Goal: Check status: Check status

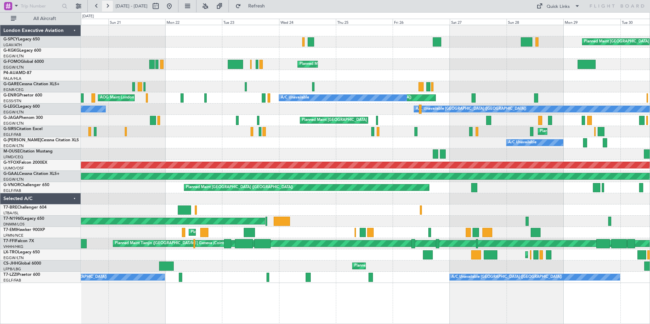
click at [107, 7] on button at bounding box center [107, 6] width 11 height 11
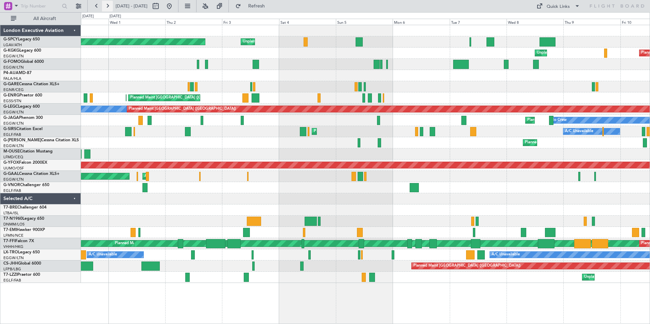
click at [106, 8] on button at bounding box center [107, 6] width 11 height 11
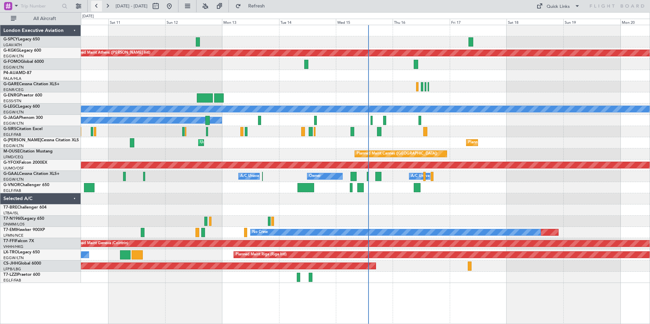
click at [96, 8] on button at bounding box center [96, 6] width 11 height 11
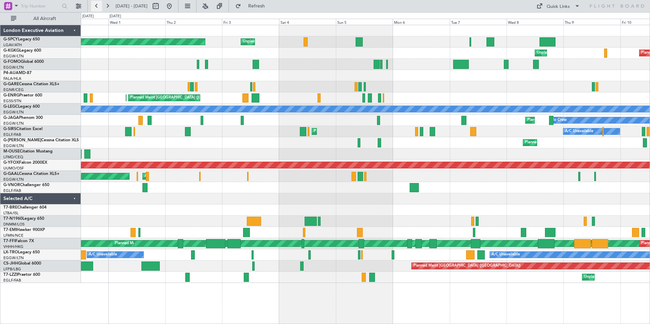
click at [99, 6] on button at bounding box center [96, 6] width 11 height 11
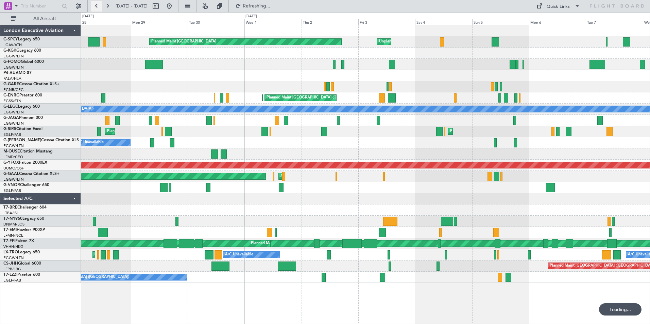
click at [99, 6] on button at bounding box center [96, 6] width 11 height 11
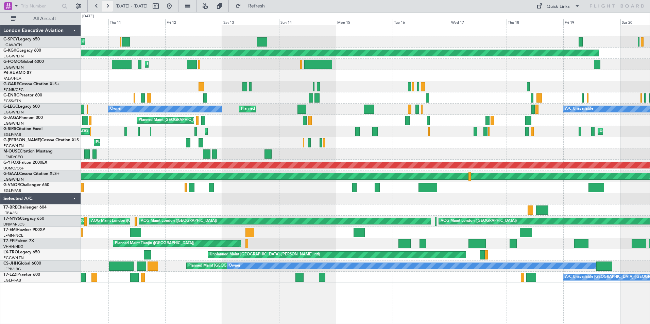
click at [106, 6] on button at bounding box center [107, 6] width 11 height 11
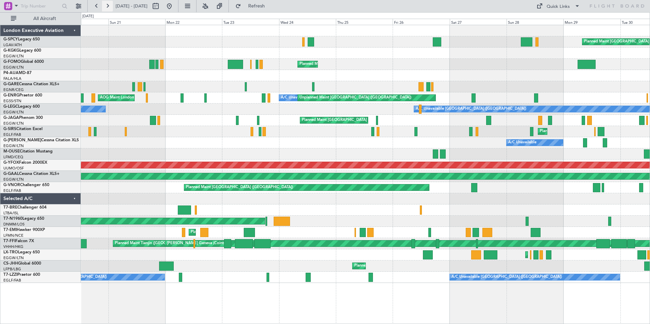
click at [106, 6] on button at bounding box center [107, 6] width 11 height 11
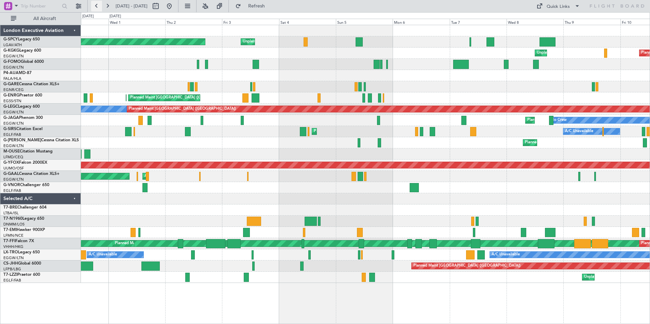
click at [98, 6] on button at bounding box center [96, 6] width 11 height 11
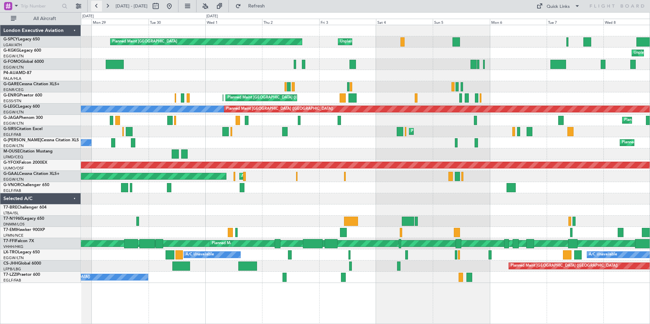
click at [98, 6] on button at bounding box center [96, 6] width 11 height 11
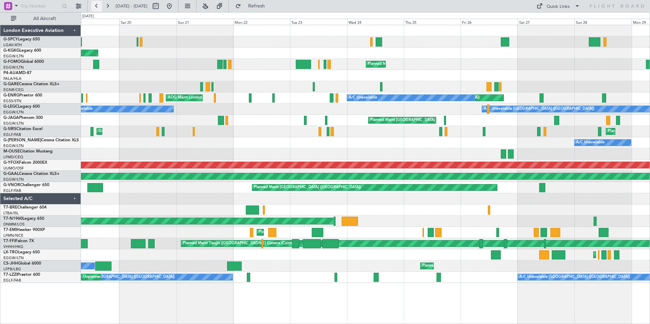
click at [98, 6] on button at bounding box center [96, 6] width 11 height 11
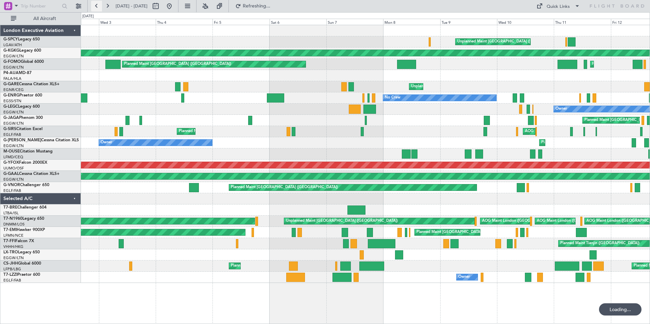
click at [98, 6] on button at bounding box center [96, 6] width 11 height 11
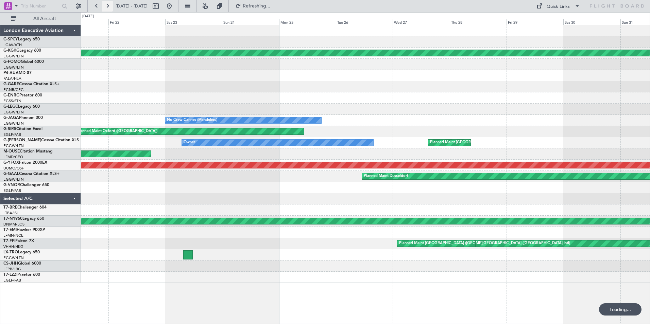
click at [109, 6] on button at bounding box center [107, 6] width 11 height 11
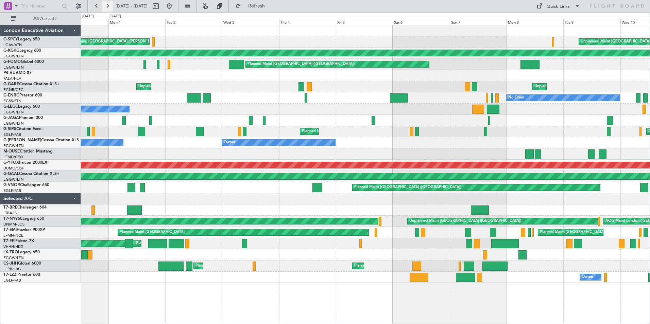
click at [106, 7] on button at bounding box center [107, 6] width 11 height 11
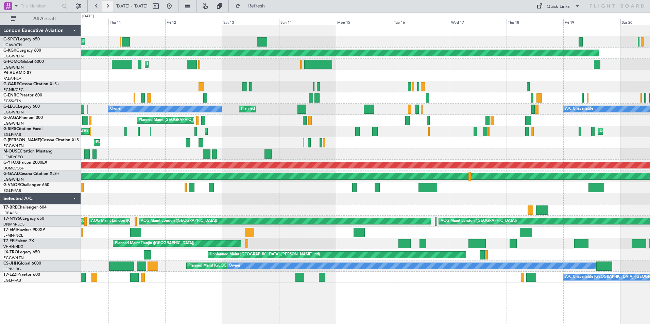
click at [106, 5] on button at bounding box center [107, 6] width 11 height 11
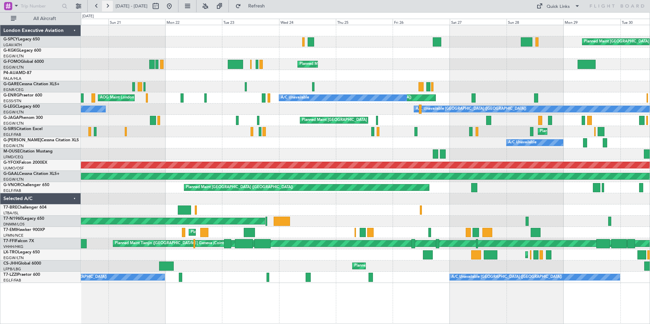
click at [111, 5] on button at bounding box center [107, 6] width 11 height 11
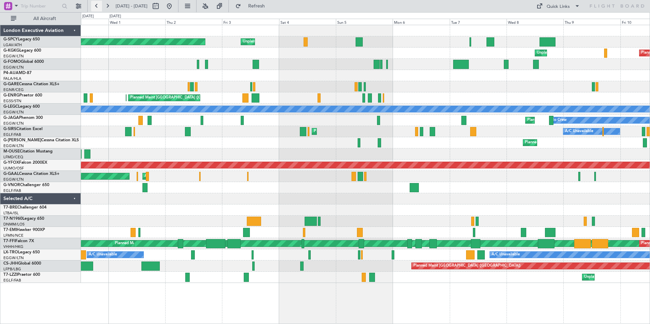
click at [94, 5] on button at bounding box center [96, 6] width 11 height 11
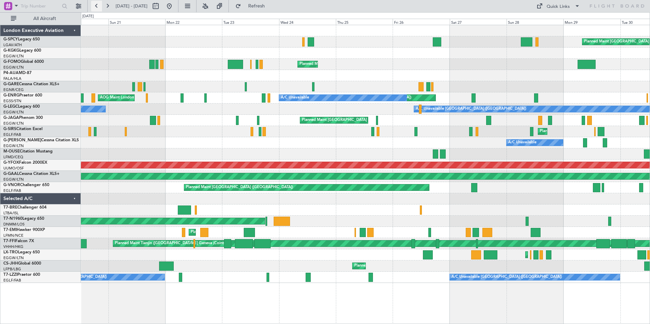
click at [94, 5] on button at bounding box center [96, 6] width 11 height 11
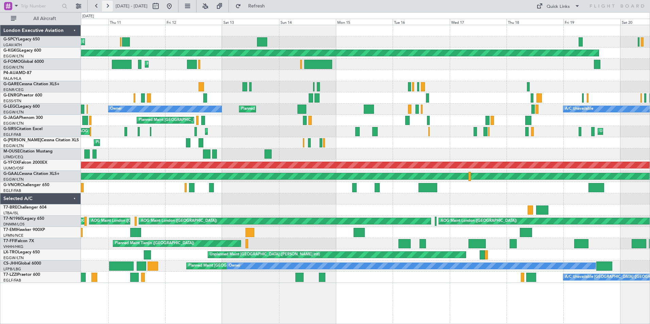
click at [106, 6] on button at bounding box center [107, 6] width 11 height 11
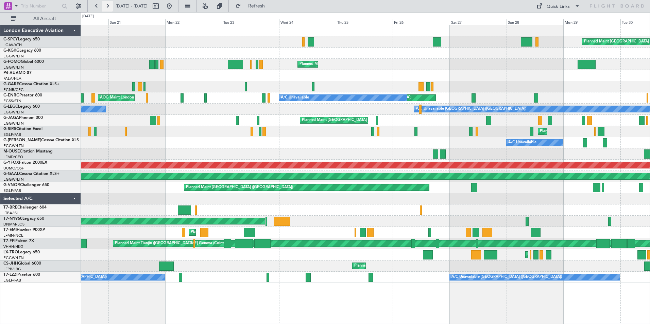
click at [108, 8] on button at bounding box center [107, 6] width 11 height 11
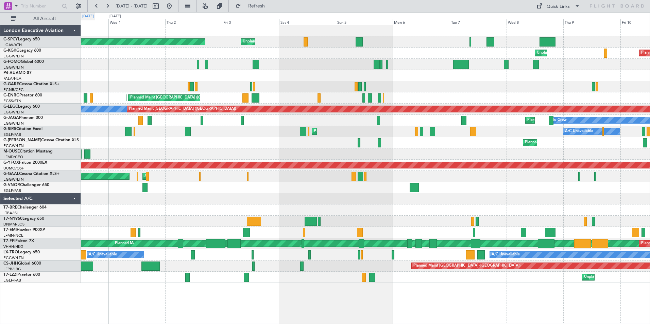
drag, startPoint x: 97, startPoint y: 8, endPoint x: 98, endPoint y: 14, distance: 5.4
click at [97, 8] on button at bounding box center [96, 6] width 11 height 11
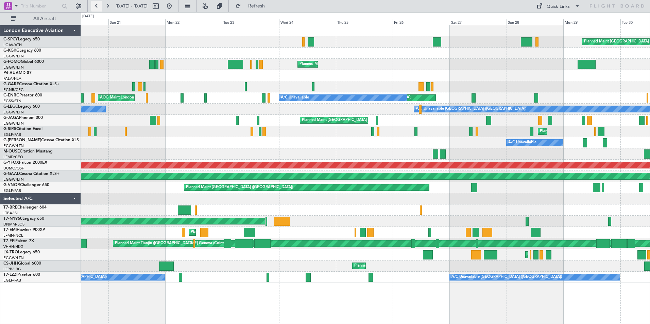
click at [98, 5] on button at bounding box center [96, 6] width 11 height 11
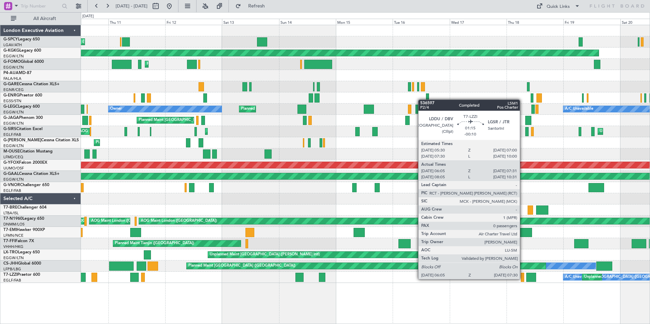
click at [523, 279] on div at bounding box center [522, 277] width 3 height 9
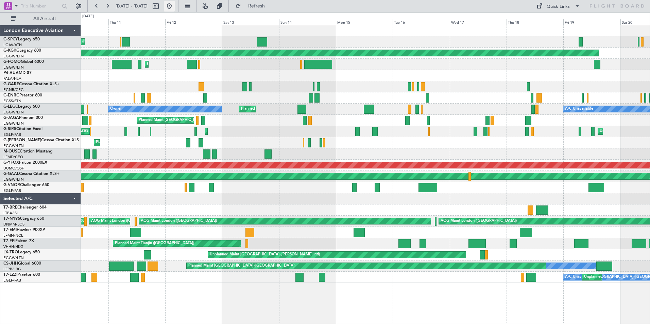
click at [175, 5] on button at bounding box center [169, 6] width 11 height 11
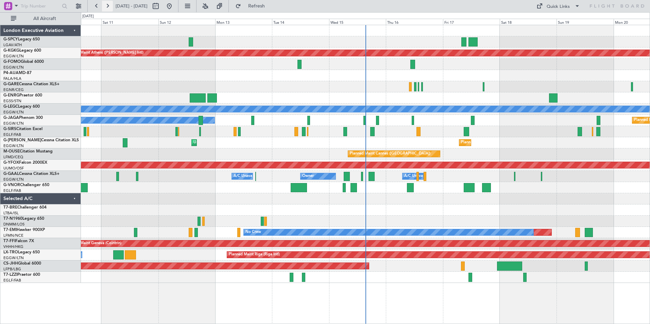
click at [107, 7] on button at bounding box center [107, 6] width 11 height 11
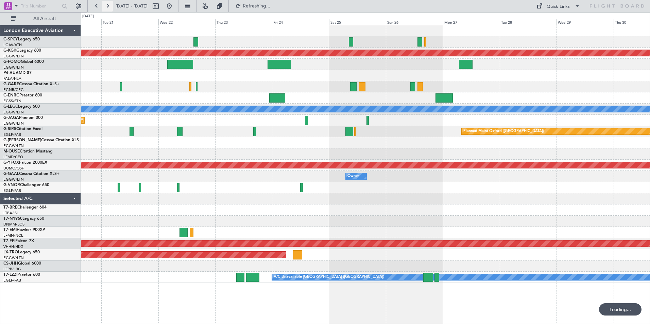
click at [107, 7] on button at bounding box center [107, 6] width 11 height 11
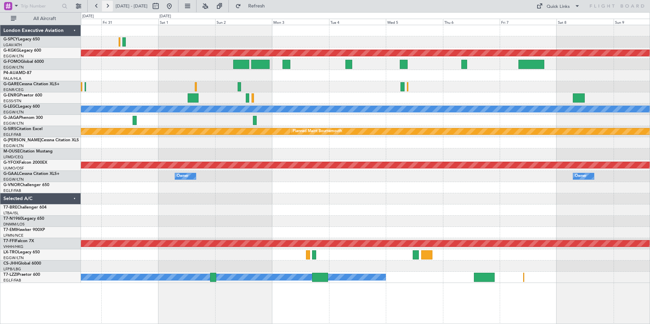
click at [107, 7] on button at bounding box center [107, 6] width 11 height 11
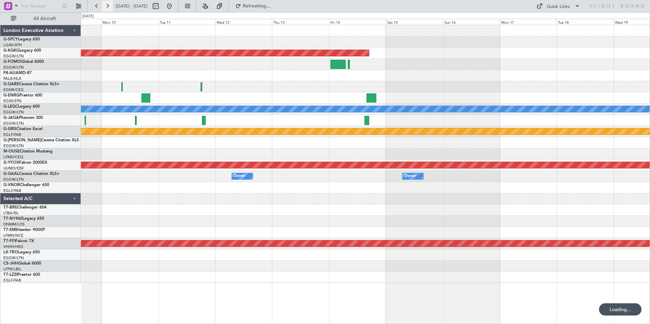
click at [107, 7] on button at bounding box center [107, 6] width 11 height 11
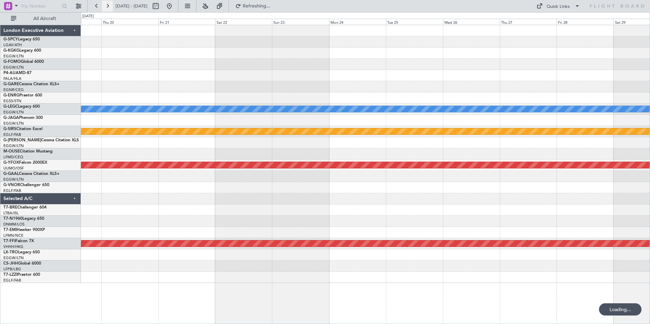
click at [107, 7] on button at bounding box center [107, 6] width 11 height 11
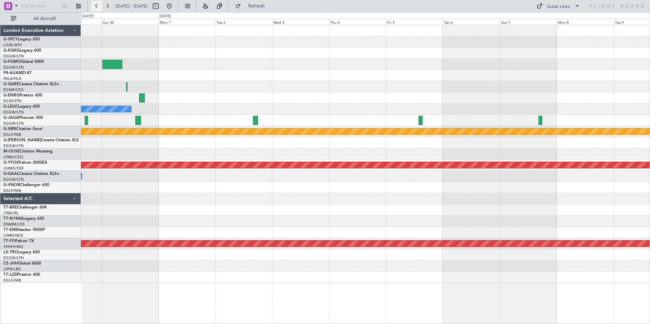
click at [96, 6] on button at bounding box center [96, 6] width 11 height 11
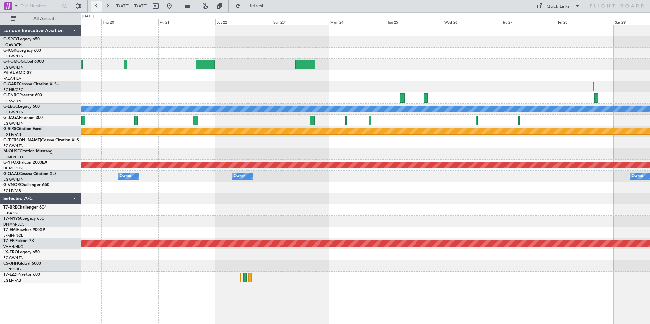
click at [94, 7] on button at bounding box center [96, 6] width 11 height 11
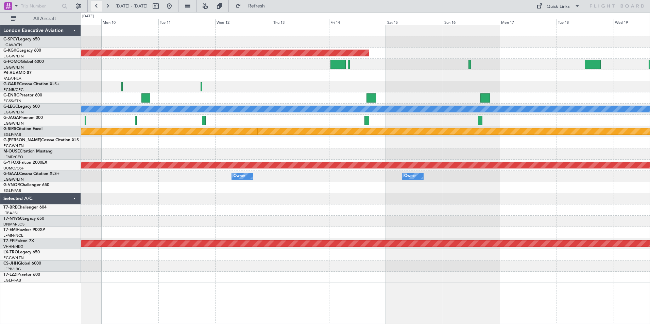
click at [94, 7] on button at bounding box center [96, 6] width 11 height 11
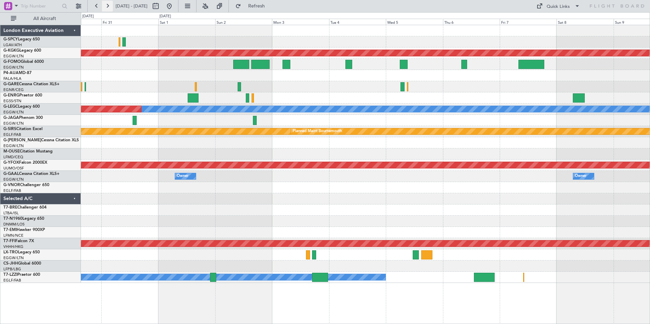
click at [108, 7] on button at bounding box center [107, 6] width 11 height 11
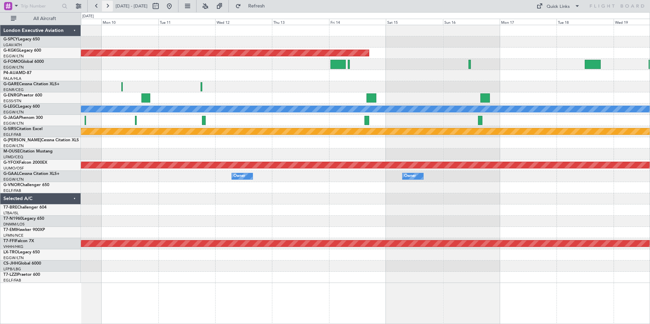
click at [108, 7] on button at bounding box center [107, 6] width 11 height 11
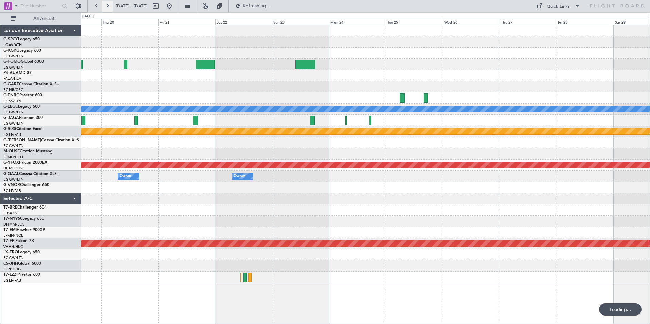
click at [108, 7] on button at bounding box center [107, 6] width 11 height 11
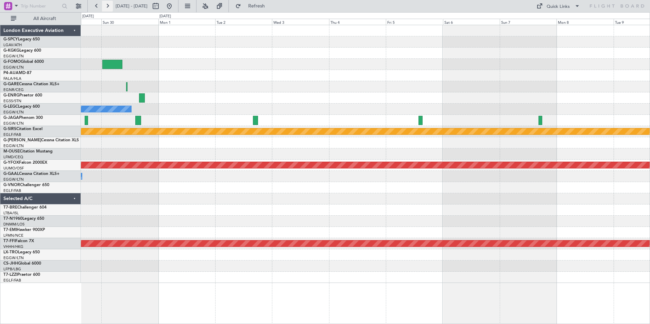
click at [107, 4] on button at bounding box center [107, 6] width 11 height 11
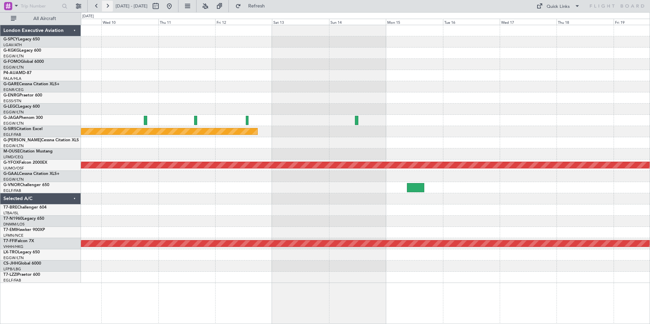
click at [107, 4] on button at bounding box center [107, 6] width 11 height 11
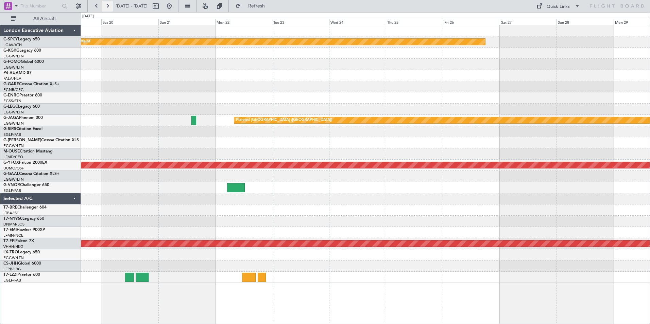
click at [107, 4] on button at bounding box center [107, 6] width 11 height 11
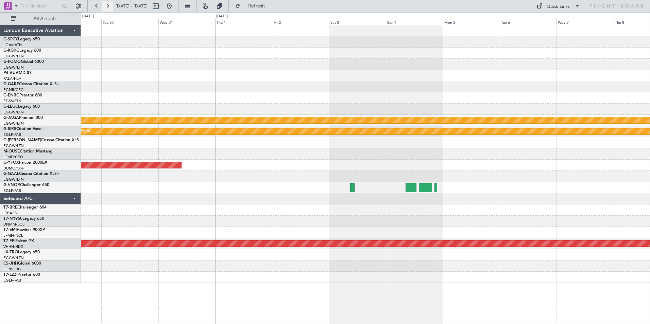
click at [107, 4] on button at bounding box center [107, 6] width 11 height 11
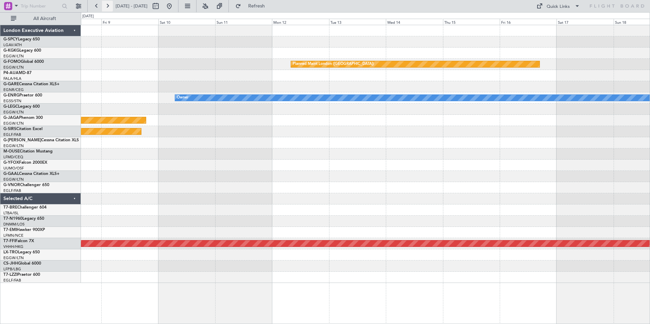
click at [107, 4] on button at bounding box center [107, 6] width 11 height 11
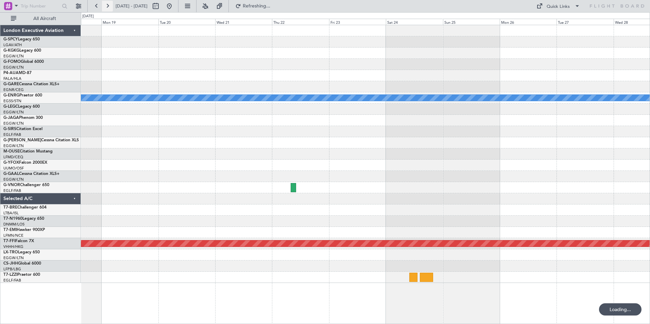
click at [107, 4] on button at bounding box center [107, 6] width 11 height 11
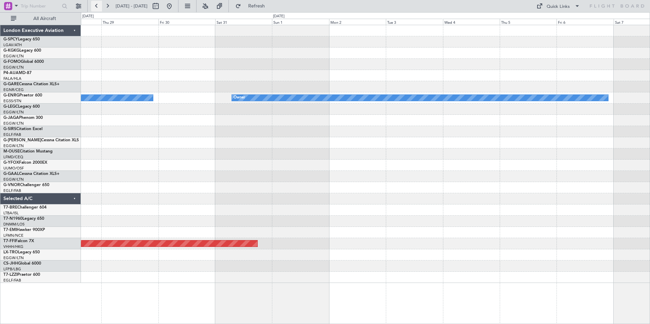
click at [96, 5] on button at bounding box center [96, 6] width 11 height 11
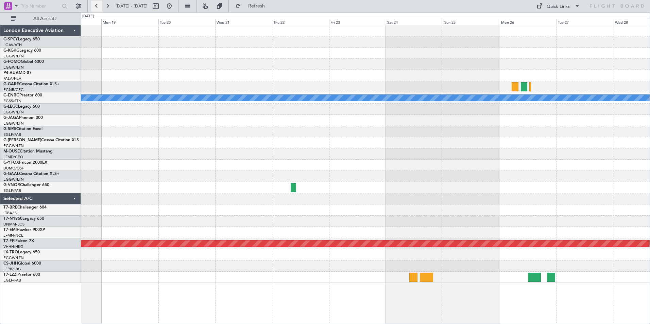
click at [96, 5] on button at bounding box center [96, 6] width 11 height 11
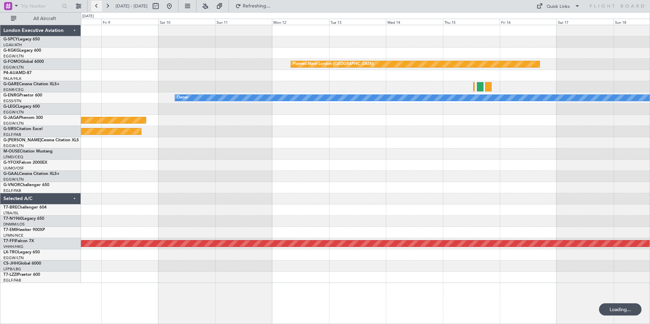
click at [96, 5] on button at bounding box center [96, 6] width 11 height 11
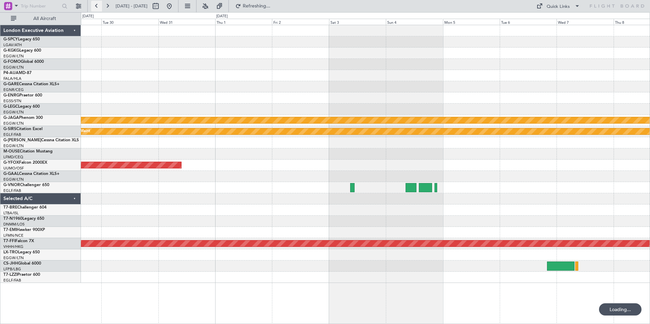
click at [96, 5] on button at bounding box center [96, 6] width 11 height 11
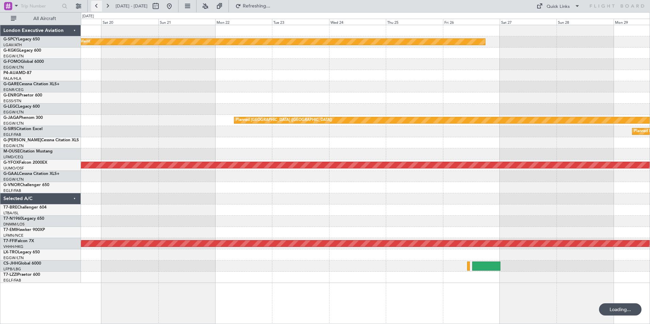
click at [96, 5] on button at bounding box center [96, 6] width 11 height 11
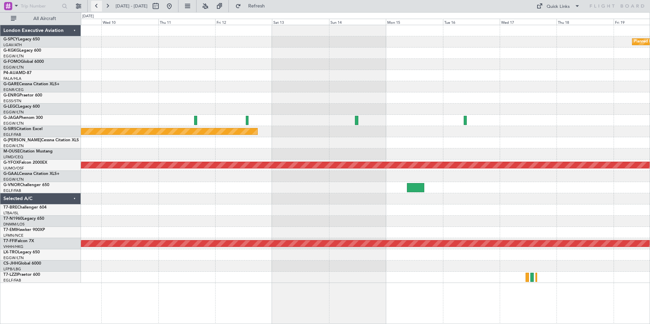
click at [96, 5] on button at bounding box center [96, 6] width 11 height 11
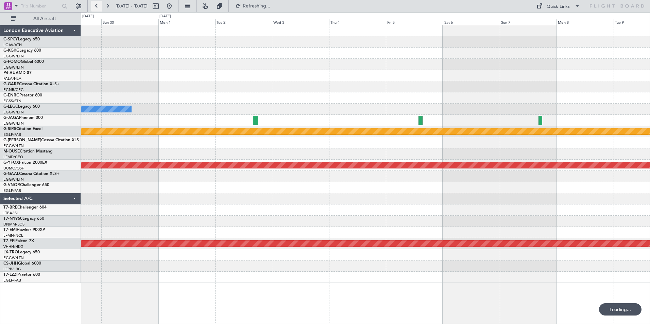
click at [96, 5] on button at bounding box center [96, 6] width 11 height 11
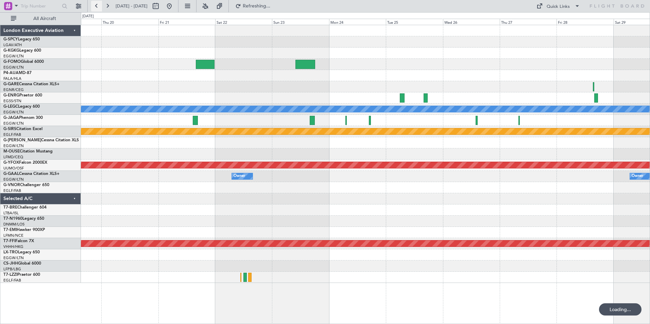
click at [96, 5] on button at bounding box center [96, 6] width 11 height 11
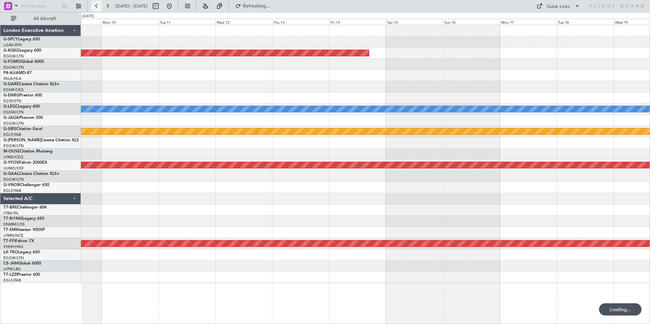
click at [96, 5] on button at bounding box center [96, 6] width 11 height 11
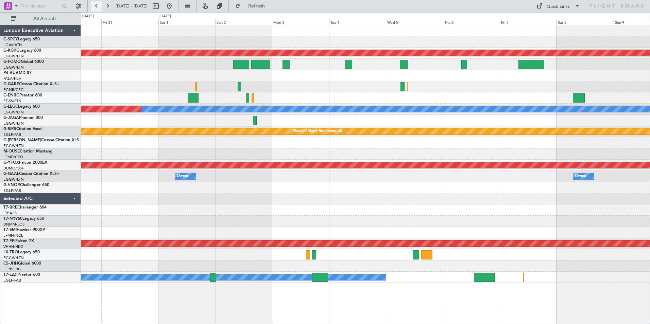
click at [96, 5] on button at bounding box center [96, 6] width 11 height 11
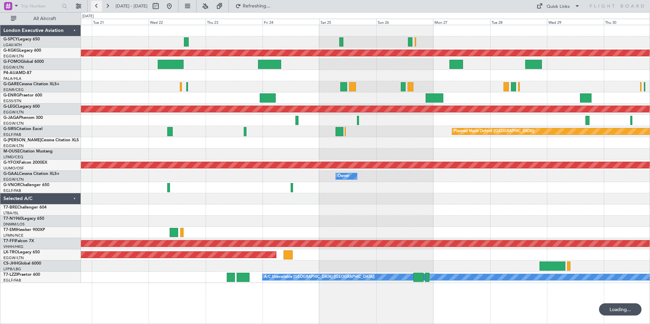
click at [96, 5] on button at bounding box center [96, 6] width 11 height 11
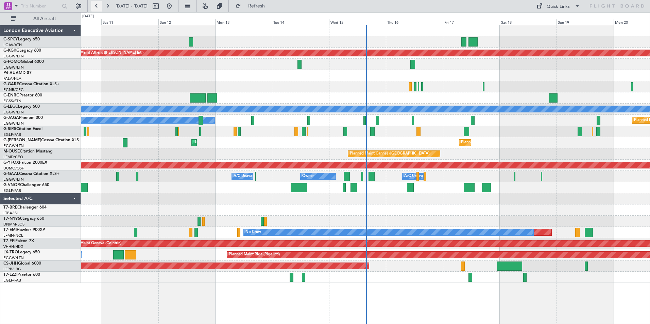
click at [99, 5] on button at bounding box center [96, 6] width 11 height 11
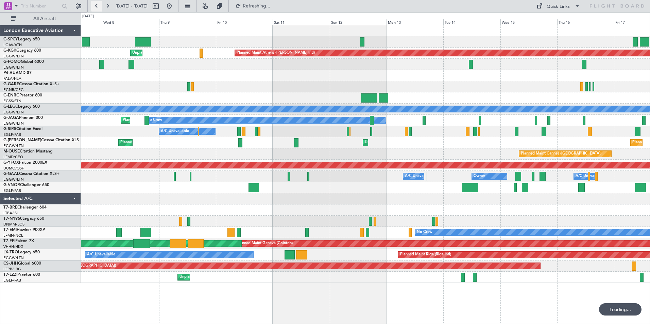
click at [99, 5] on button at bounding box center [96, 6] width 11 height 11
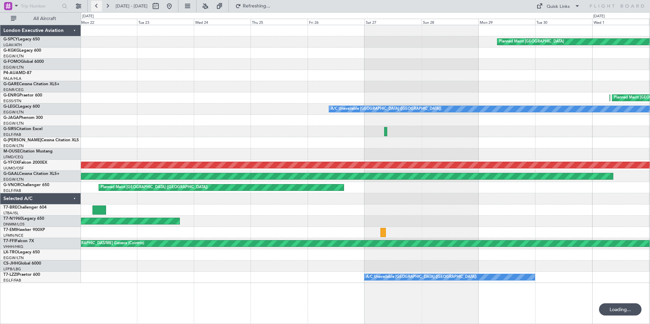
click at [99, 5] on button at bounding box center [96, 6] width 11 height 11
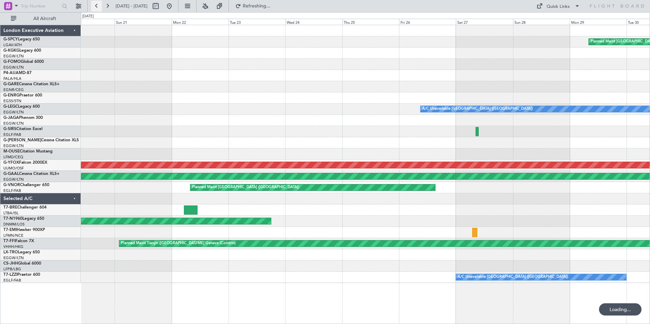
click at [99, 5] on button at bounding box center [96, 6] width 11 height 11
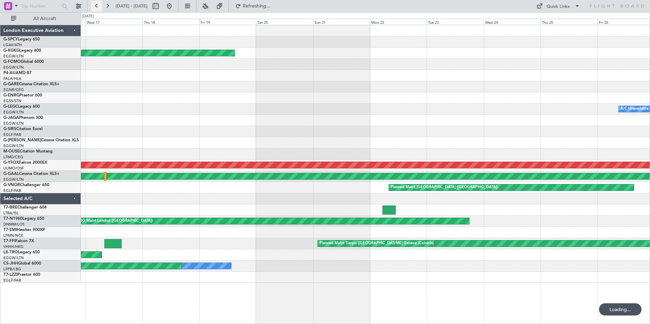
click at [99, 5] on button at bounding box center [96, 6] width 11 height 11
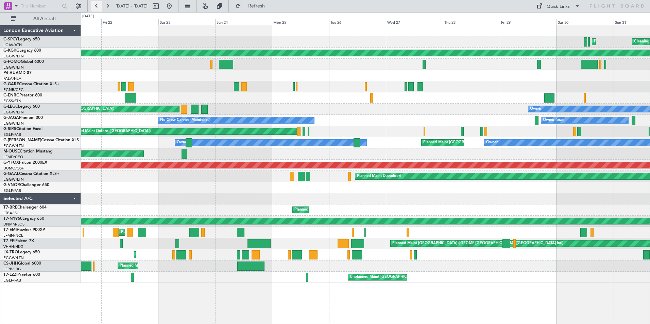
click at [98, 5] on button at bounding box center [96, 6] width 11 height 11
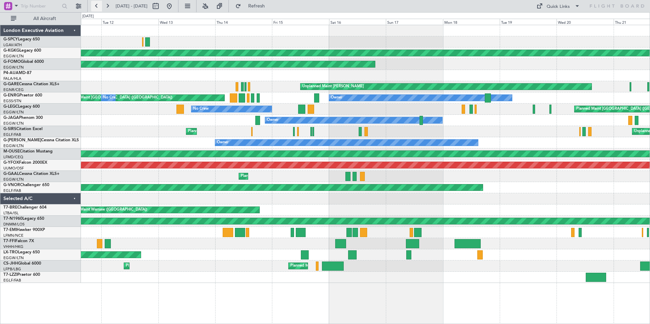
click at [99, 7] on button at bounding box center [96, 6] width 11 height 11
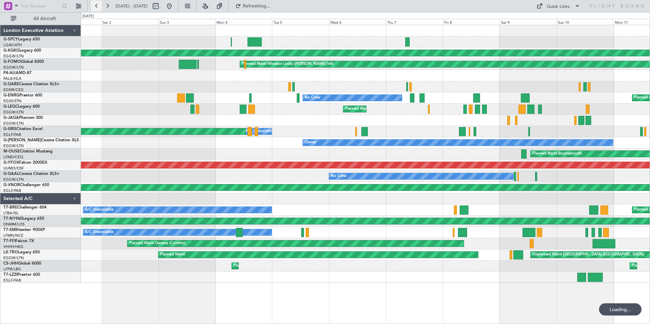
click at [99, 7] on button at bounding box center [96, 6] width 11 height 11
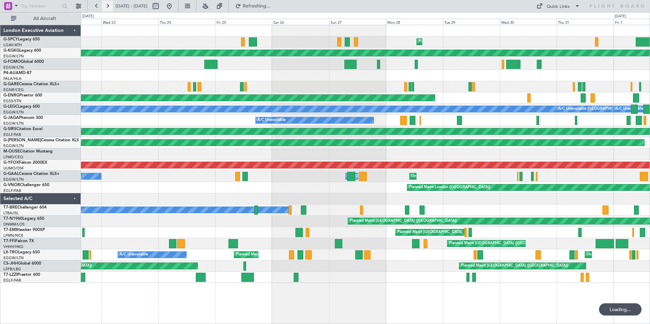
click at [110, 5] on button at bounding box center [107, 6] width 11 height 11
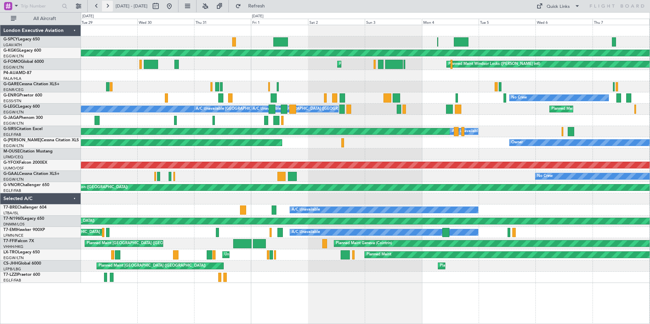
click at [110, 5] on button at bounding box center [107, 6] width 11 height 11
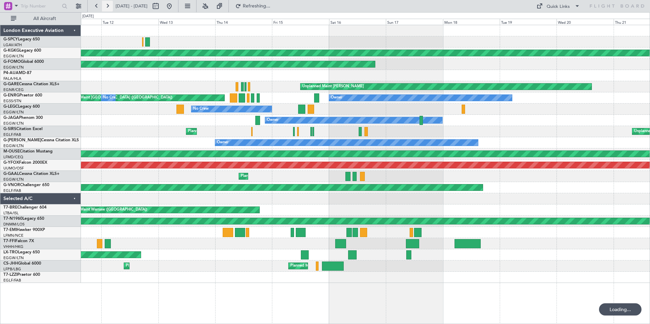
click at [110, 5] on button at bounding box center [107, 6] width 11 height 11
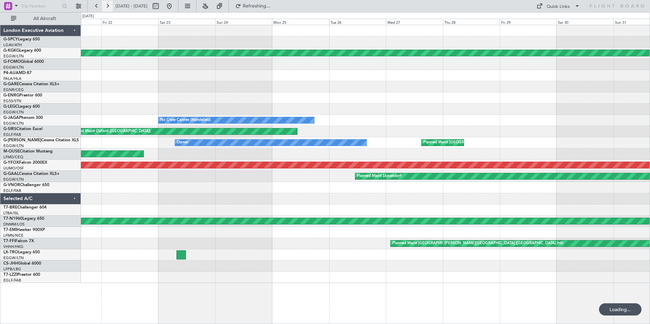
click at [110, 5] on button at bounding box center [107, 6] width 11 height 11
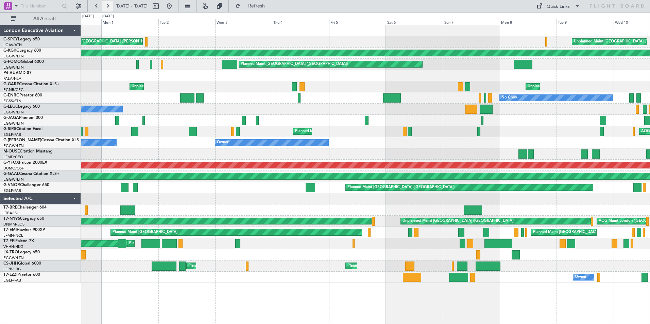
click at [109, 7] on button at bounding box center [107, 6] width 11 height 11
